Goal: Transaction & Acquisition: Subscribe to service/newsletter

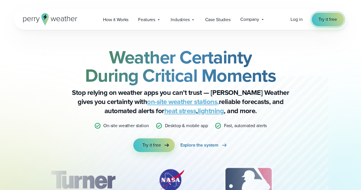
click at [335, 17] on span "Try it free" at bounding box center [327, 19] width 18 height 7
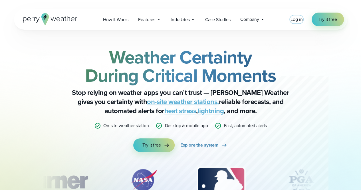
click at [295, 18] on span "Log in" at bounding box center [296, 19] width 12 height 7
